Goal: Task Accomplishment & Management: Use online tool/utility

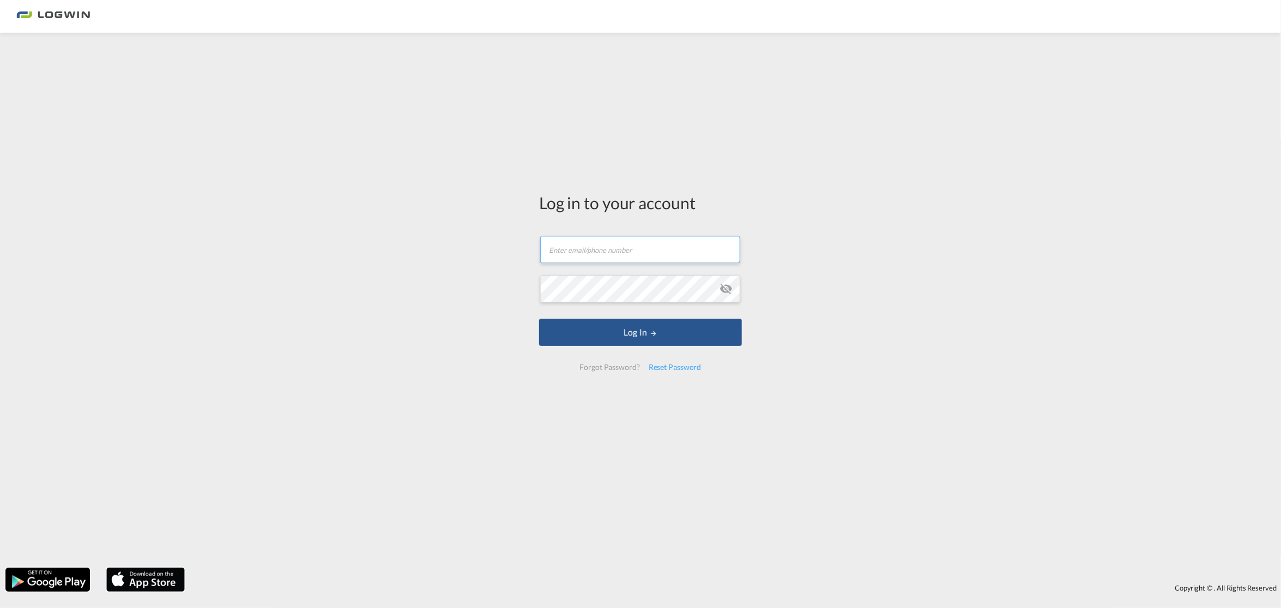
click at [612, 251] on input "text" at bounding box center [640, 249] width 200 height 27
type input "tanja.grimm@LOGWIN-LOGISTICS.COM"
click at [539, 319] on button "Log In" at bounding box center [640, 332] width 203 height 27
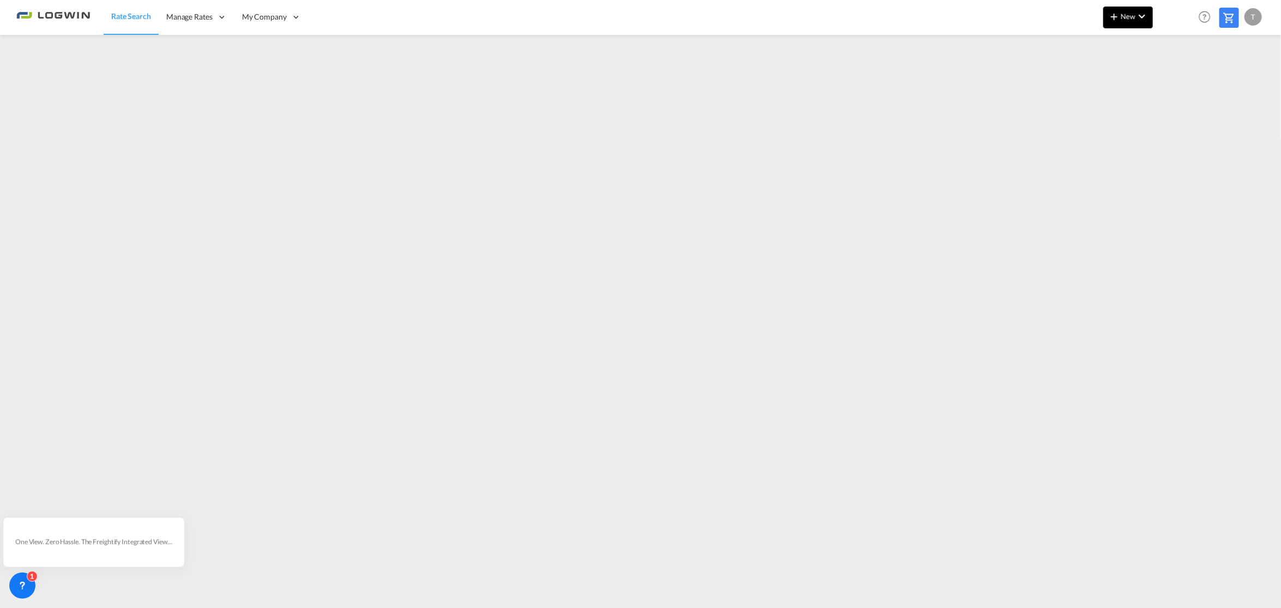
click at [1114, 12] on md-icon "icon-plus 400-fg" at bounding box center [1114, 16] width 13 height 13
click at [1180, 47] on span "Ratecard" at bounding box center [1174, 46] width 12 height 22
click at [1129, 15] on span "New" at bounding box center [1128, 16] width 41 height 9
click at [1180, 77] on span "Ratesheet" at bounding box center [1174, 82] width 12 height 22
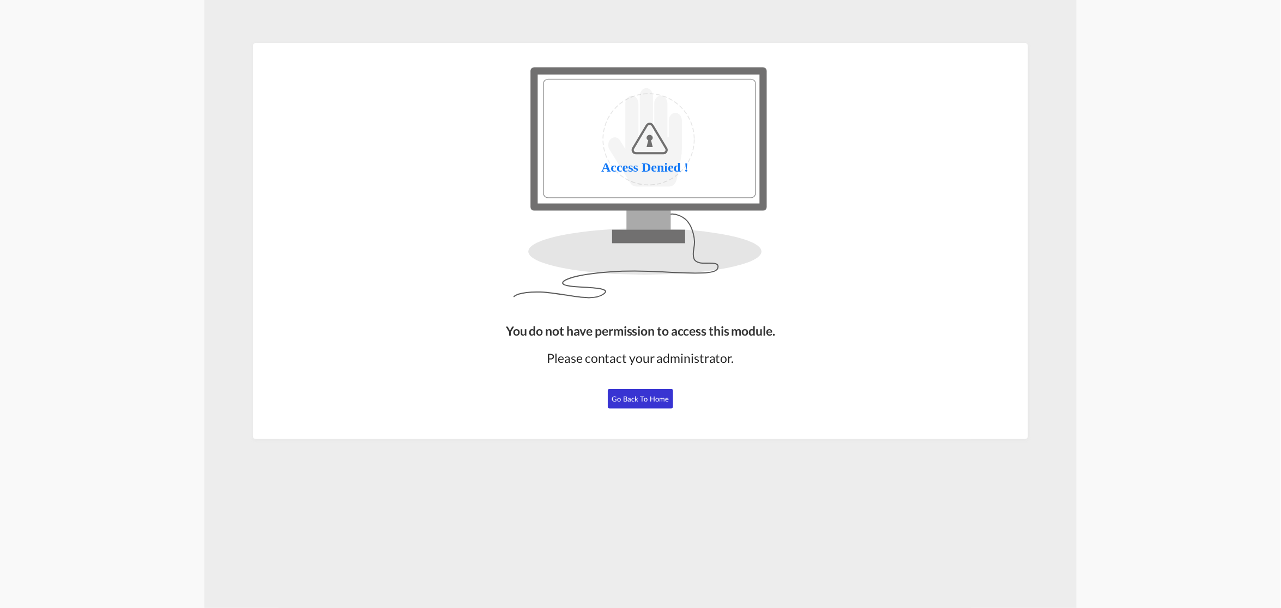
click at [650, 406] on button "Go Back to Home" at bounding box center [640, 399] width 65 height 20
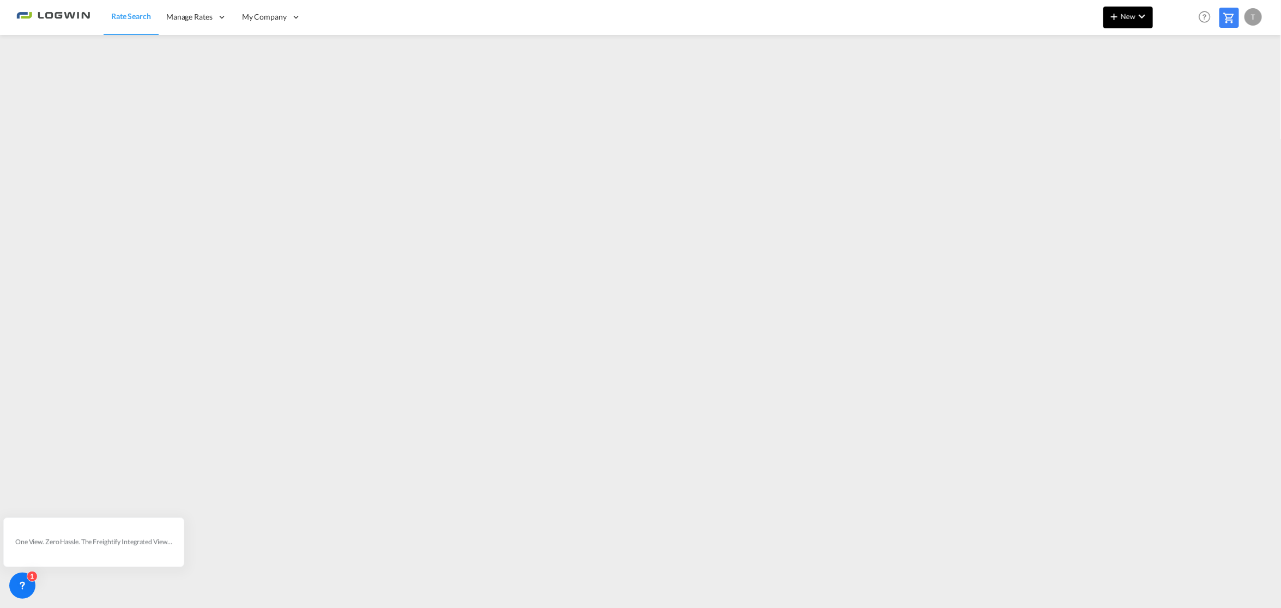
click at [1129, 15] on span "New" at bounding box center [1128, 16] width 41 height 9
click at [1173, 79] on span "Ratesheet" at bounding box center [1174, 82] width 12 height 22
click at [1129, 11] on button "New" at bounding box center [1128, 18] width 50 height 22
click at [1180, 79] on span "Ratesheet" at bounding box center [1174, 82] width 12 height 22
click at [1251, 16] on div "T" at bounding box center [1253, 16] width 17 height 17
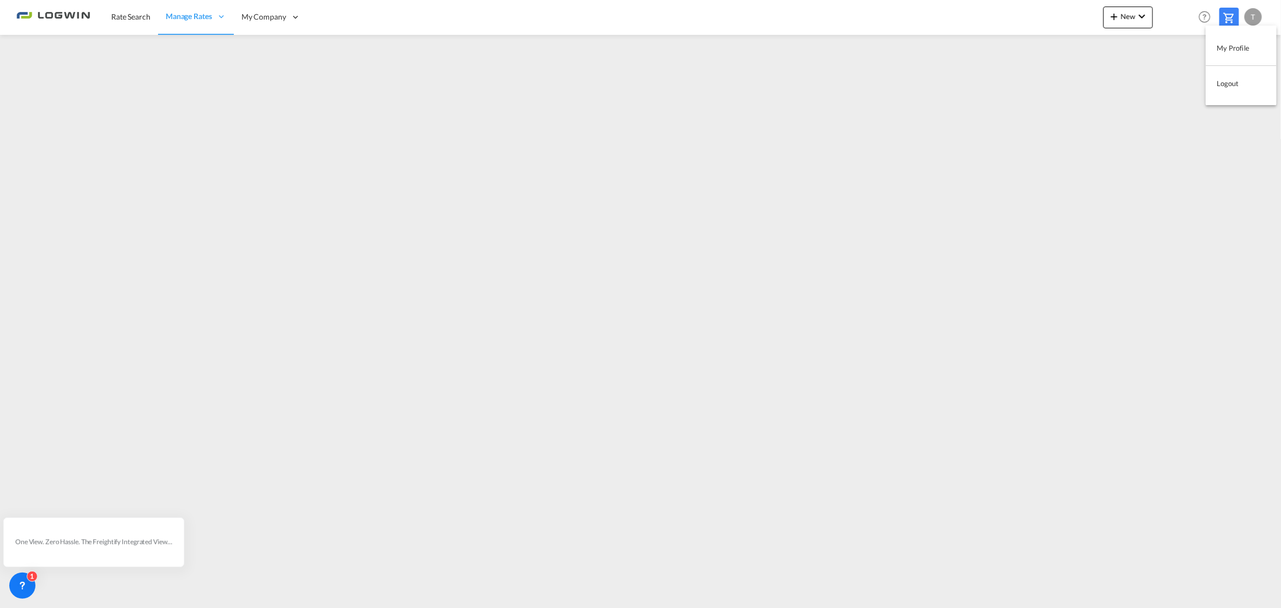
click at [1227, 77] on button "Logout" at bounding box center [1241, 84] width 71 height 22
